Goal: Entertainment & Leisure: Consume media (video, audio)

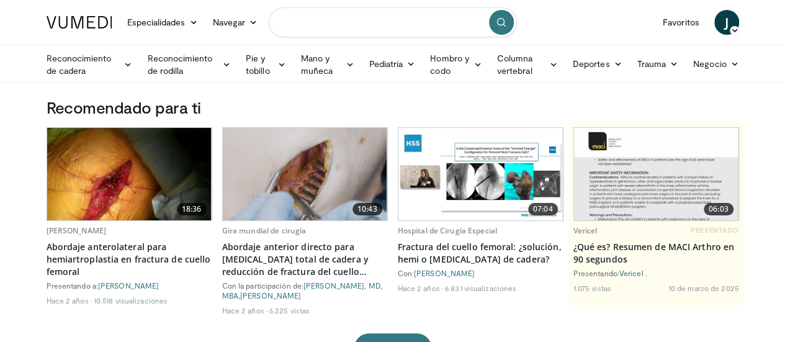
click at [367, 9] on input "Buscar temas, intervenciones" at bounding box center [393, 22] width 248 height 30
type input "**********"
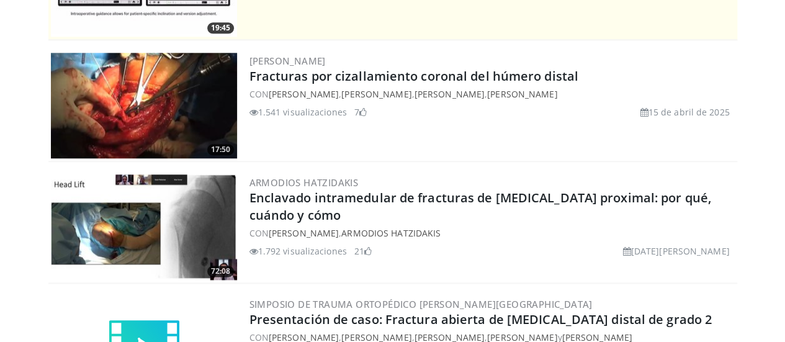
scroll to position [671, 0]
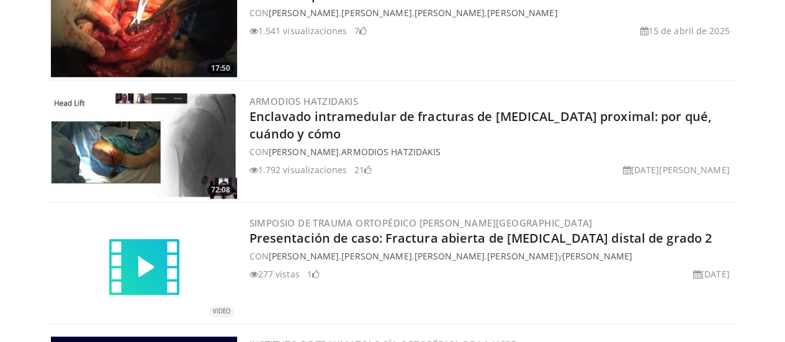
scroll to position [784, 0]
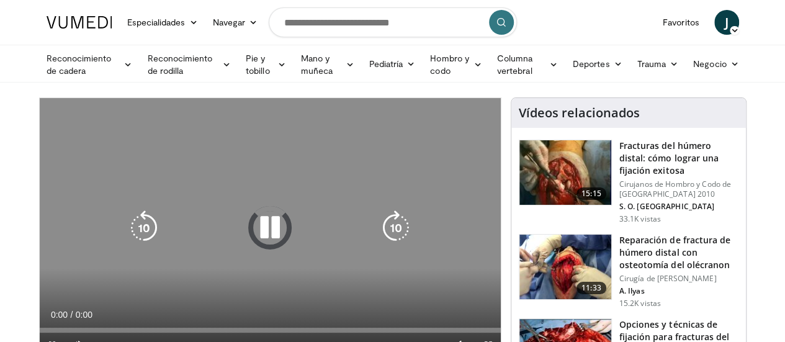
drag, startPoint x: 0, startPoint y: 0, endPoint x: 468, endPoint y: 185, distance: 503.0
click at [468, 185] on div "10 seconds Tap to unmute" at bounding box center [270, 227] width 461 height 259
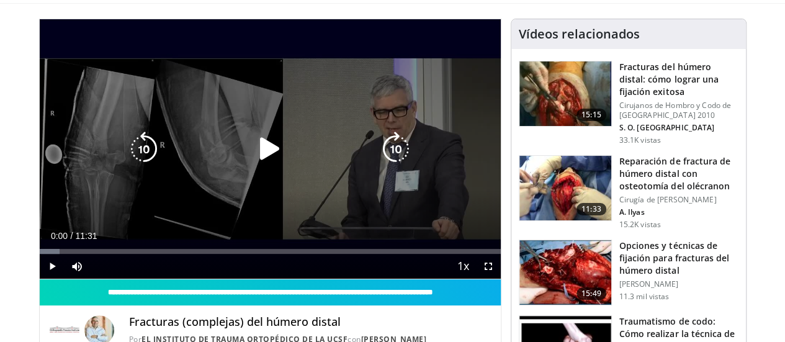
scroll to position [83, 0]
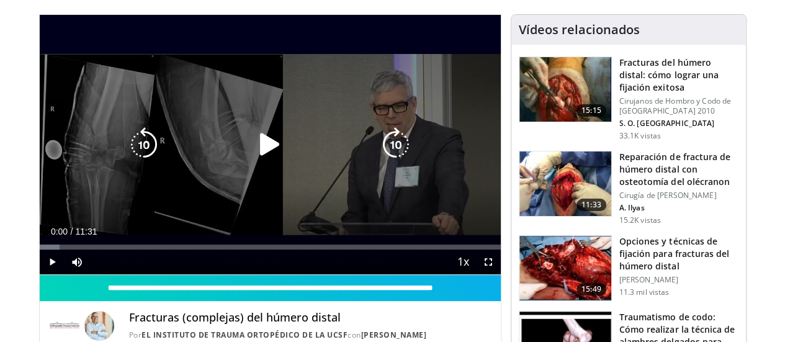
click at [277, 146] on div "Video Player" at bounding box center [270, 144] width 277 height 25
click at [256, 156] on icon "Video Player" at bounding box center [270, 144] width 35 height 35
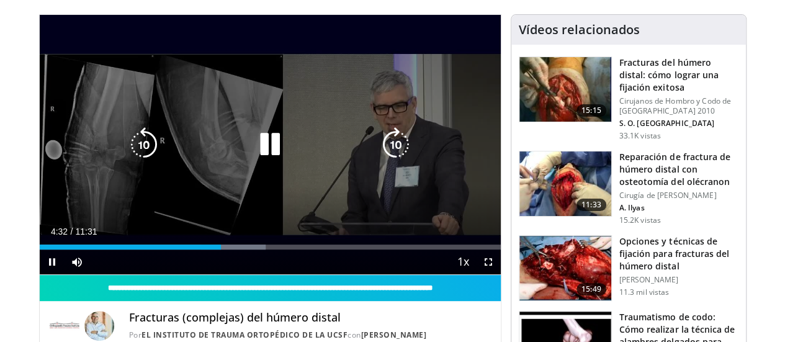
click at [364, 134] on div "10 seconds Tap to unmute" at bounding box center [270, 144] width 461 height 259
click at [363, 134] on div "10 seconds Tap to unmute" at bounding box center [270, 144] width 461 height 259
click at [255, 147] on icon "Video Player" at bounding box center [270, 144] width 35 height 35
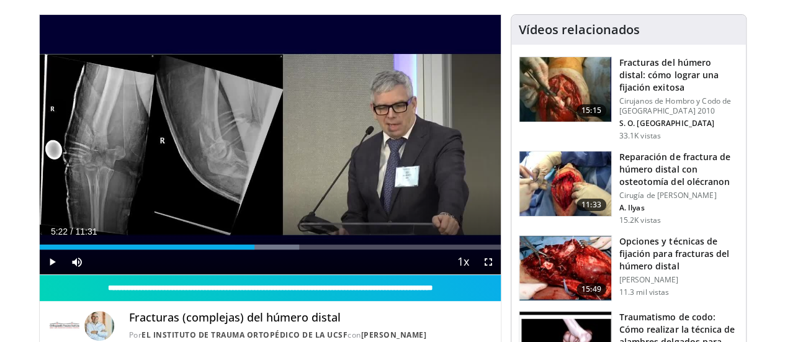
click at [255, 147] on div "10 seconds Tap to unmute" at bounding box center [270, 144] width 461 height 259
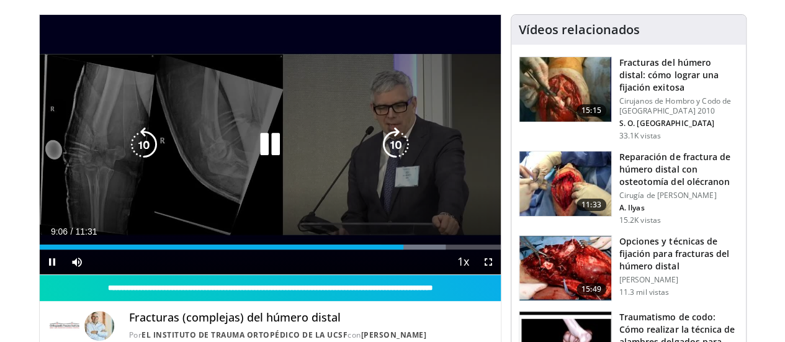
click at [240, 157] on div "Video Player" at bounding box center [270, 144] width 277 height 25
click at [253, 157] on icon "Video Player" at bounding box center [270, 144] width 35 height 35
